Goal: Transaction & Acquisition: Obtain resource

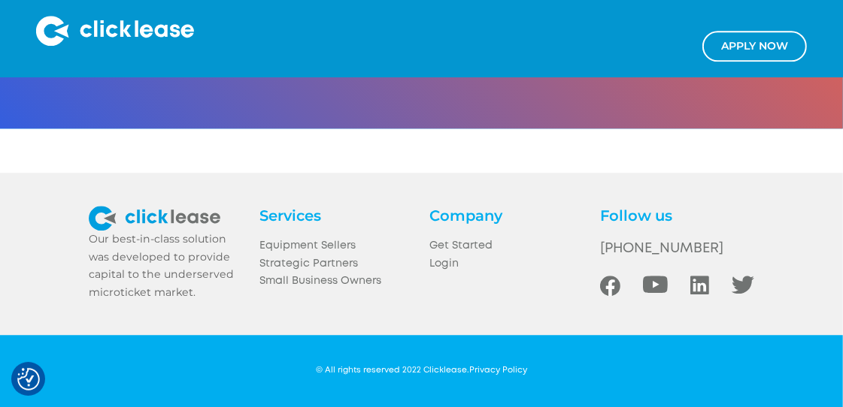
click at [90, 31] on img at bounding box center [115, 31] width 158 height 30
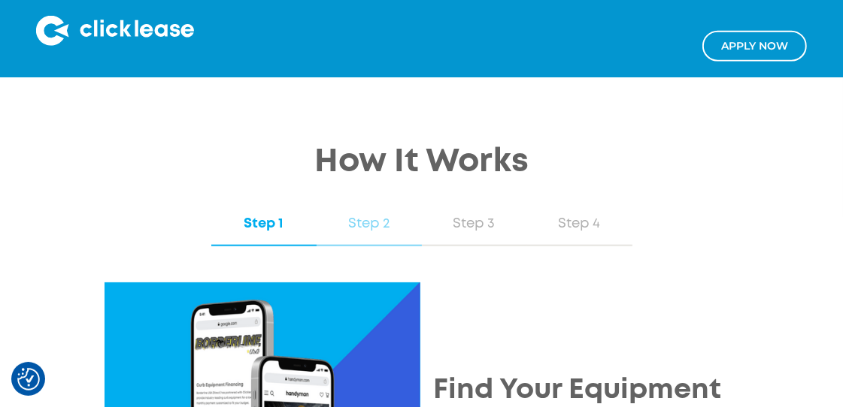
scroll to position [1394, 0]
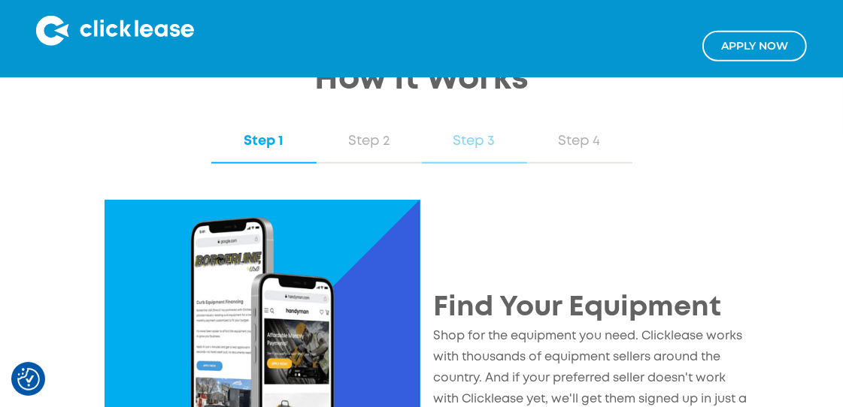
click at [477, 151] on div "Step 3" at bounding box center [474, 142] width 75 height 20
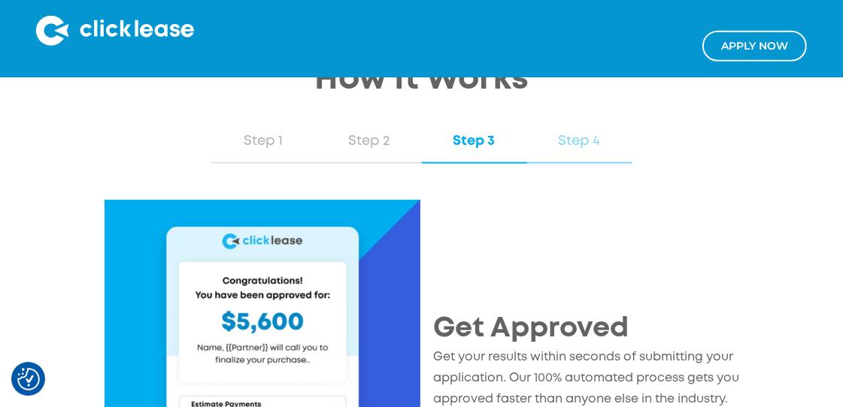
click at [558, 151] on div "Step 4" at bounding box center [579, 142] width 75 height 20
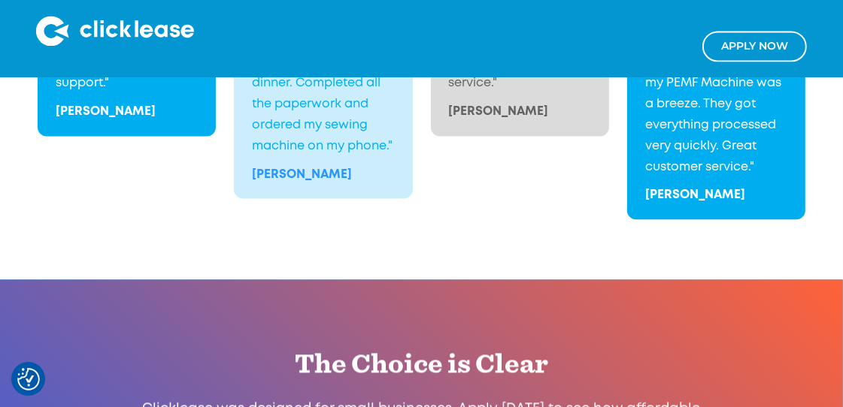
scroll to position [2229, 0]
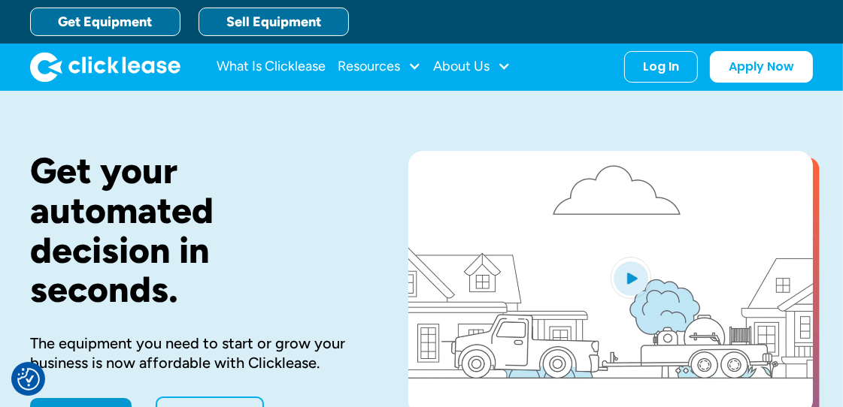
click at [249, 25] on link "Sell Equipment" at bounding box center [273, 22] width 150 height 29
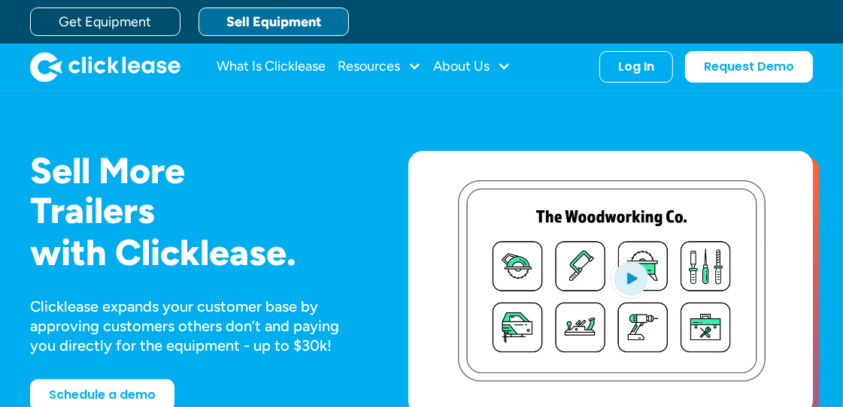
click at [291, 20] on link "Sell Equipment" at bounding box center [273, 22] width 150 height 29
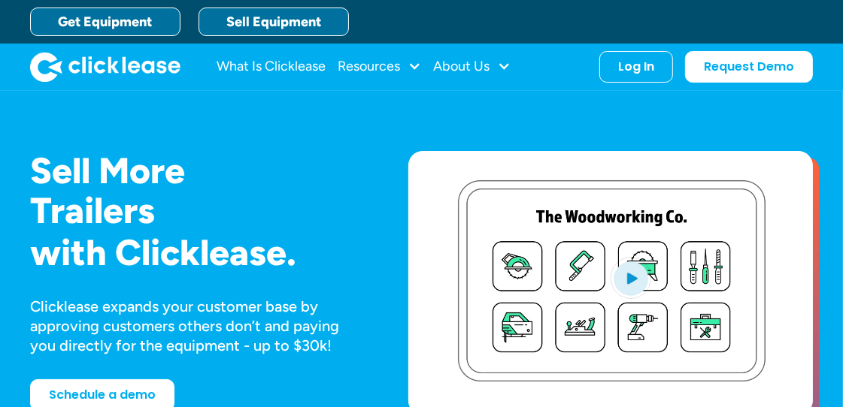
click at [170, 17] on link "Get Equipment" at bounding box center [105, 22] width 150 height 29
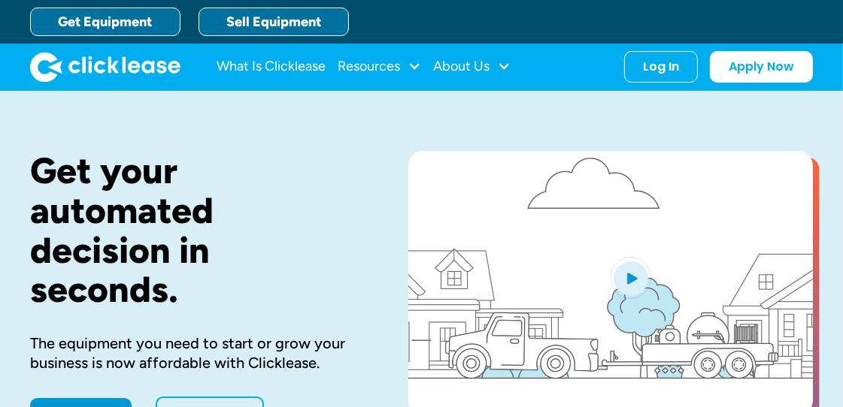
click at [263, 27] on link "Sell Equipment" at bounding box center [273, 22] width 150 height 29
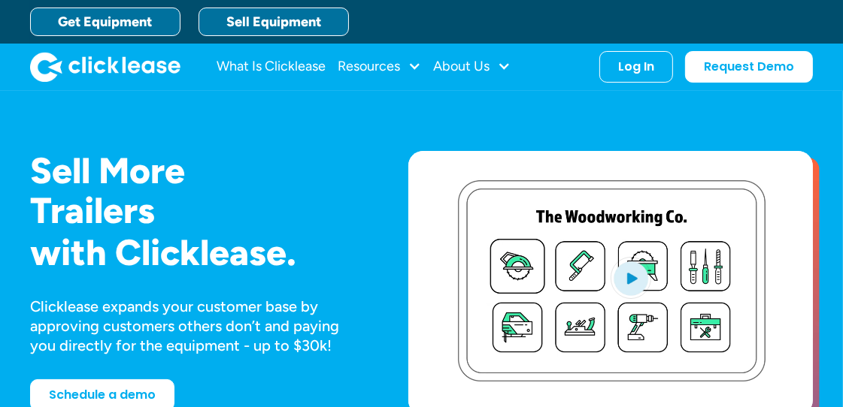
click at [166, 25] on link "Get Equipment" at bounding box center [105, 22] width 150 height 29
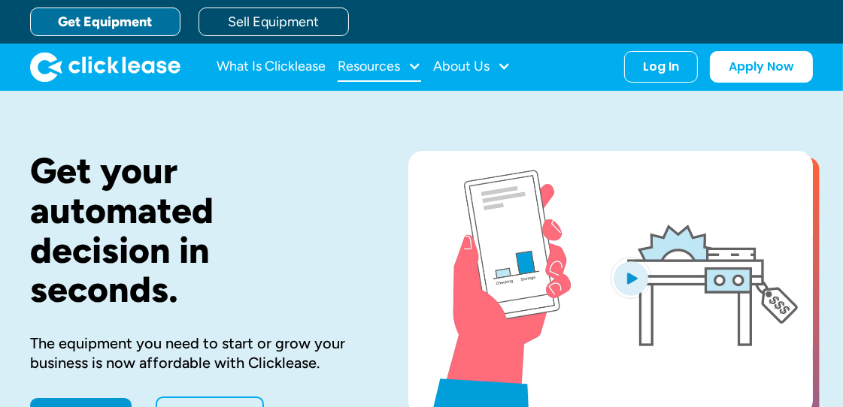
click at [421, 63] on div at bounding box center [414, 66] width 14 height 14
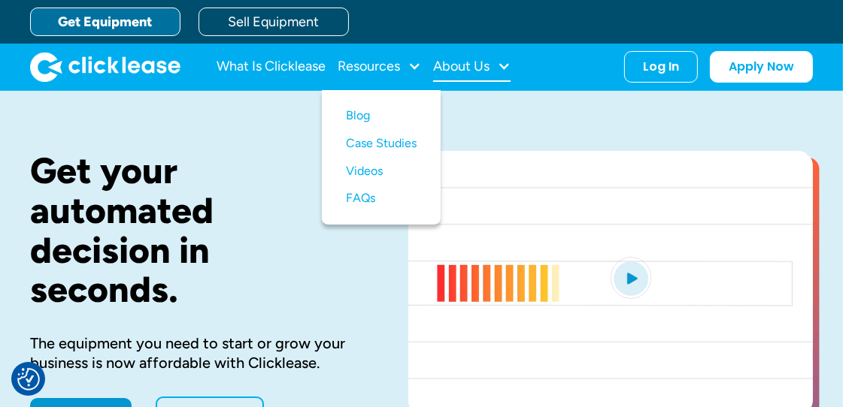
click at [489, 66] on div "About Us" at bounding box center [461, 66] width 56 height 0
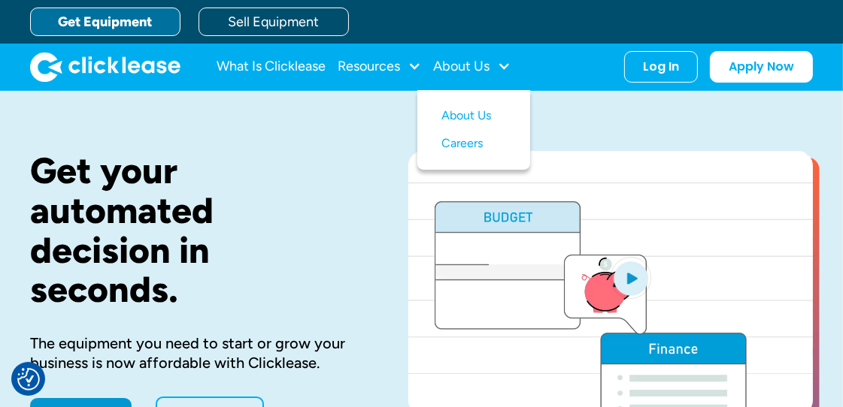
click at [362, 147] on div "Get your automated decision in seconds. The equipment you need to start or grow…" at bounding box center [421, 290] width 782 height 399
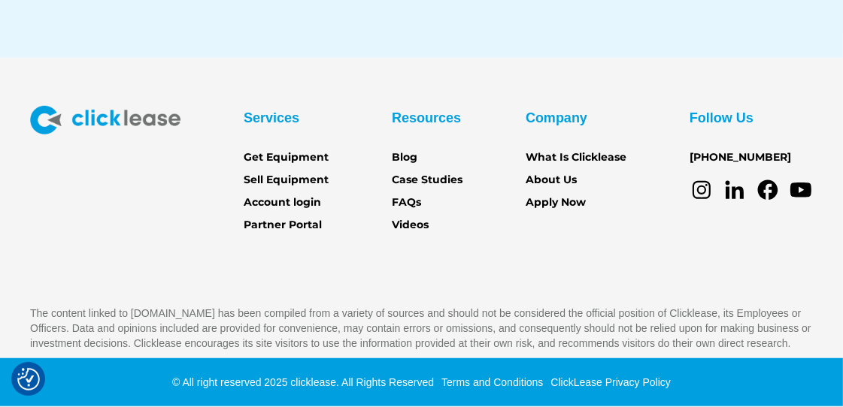
scroll to position [6382, 0]
